Goal: Transaction & Acquisition: Purchase product/service

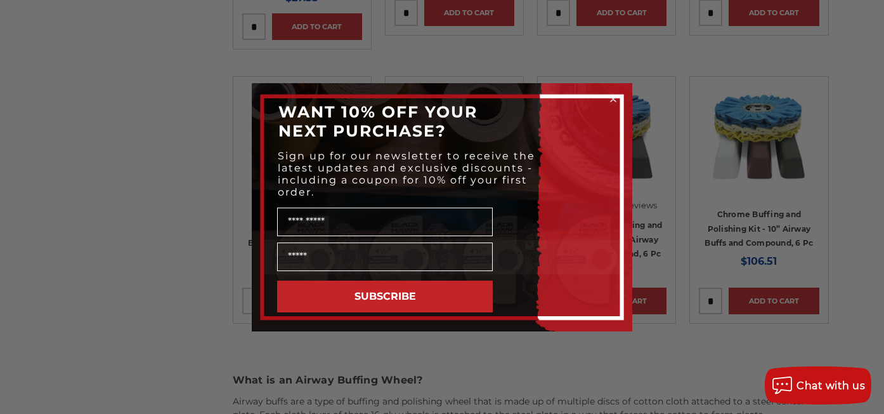
scroll to position [1332, 0]
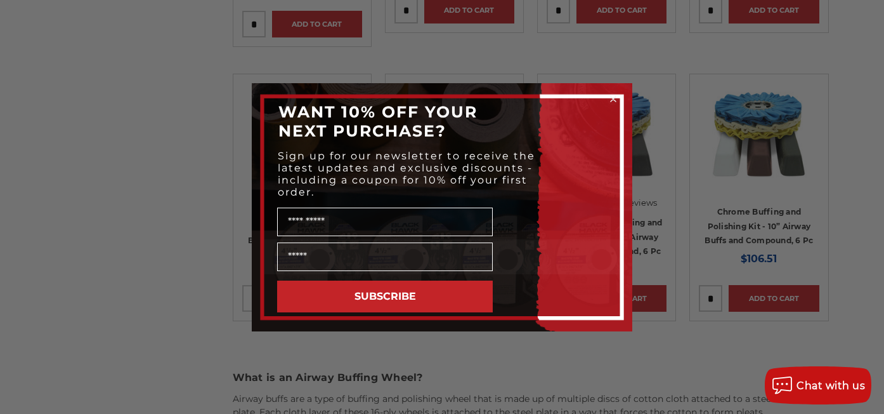
click at [614, 98] on icon "Close dialog" at bounding box center [613, 98] width 5 height 5
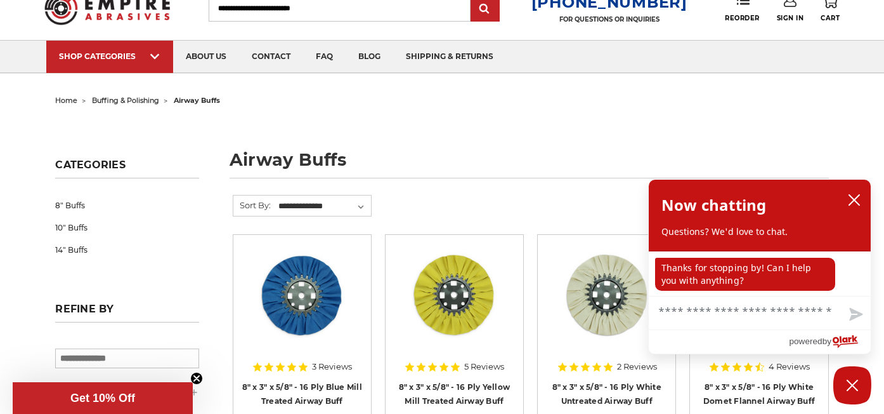
scroll to position [127, 0]
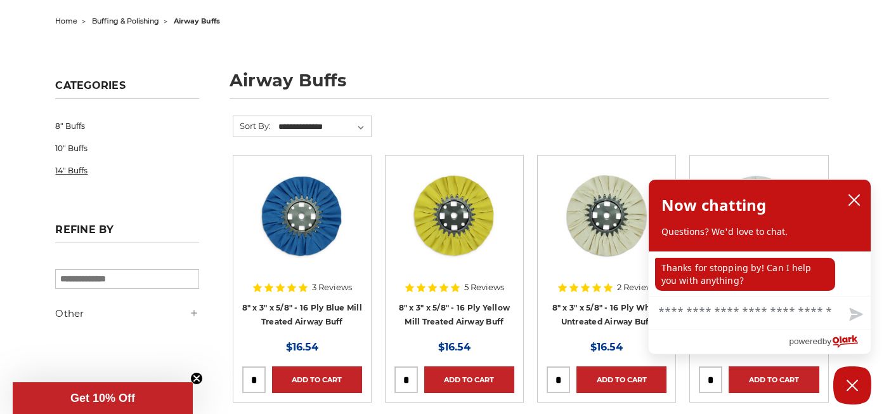
click at [79, 178] on link "14" Buffs" at bounding box center [127, 170] width 144 height 22
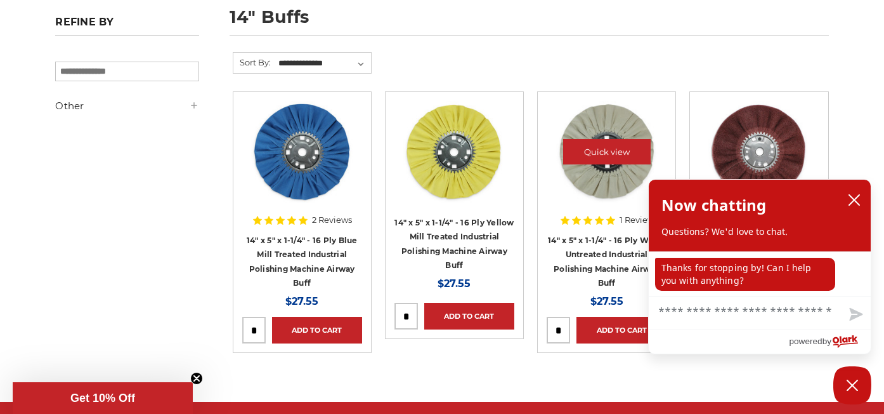
scroll to position [254, 0]
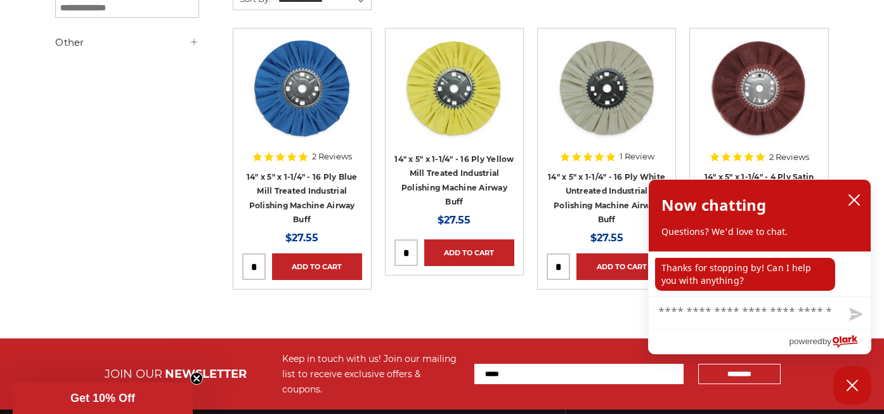
click at [81, 252] on div "Refine by × Browse by Choose Your Grit, Grit & more Hide Filters Show Filters O…" at bounding box center [442, 164] width 787 height 350
click at [151, 148] on div "Refine by × Browse by Choose Your Grit, Grit & more Hide Filters Show Filters O…" at bounding box center [442, 164] width 787 height 350
click at [186, 169] on div "Refine by × Browse by Choose Your Grit, Grit & more Hide Filters Show Filters O…" at bounding box center [442, 164] width 787 height 350
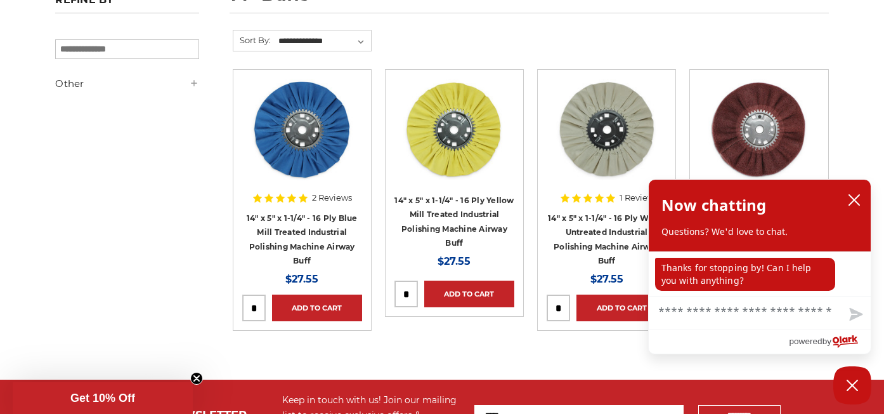
scroll to position [190, 0]
